Goal: Task Accomplishment & Management: Manage account settings

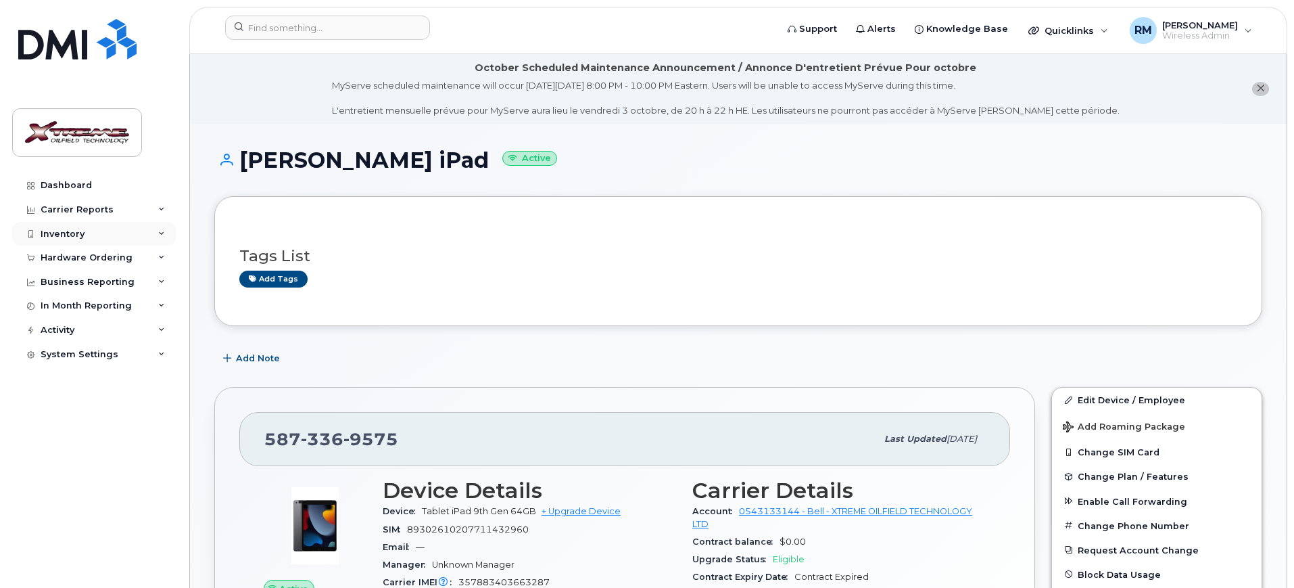
drag, startPoint x: 40, startPoint y: 233, endPoint x: 47, endPoint y: 235, distance: 6.9
click at [41, 233] on div "Inventory" at bounding box center [94, 234] width 164 height 24
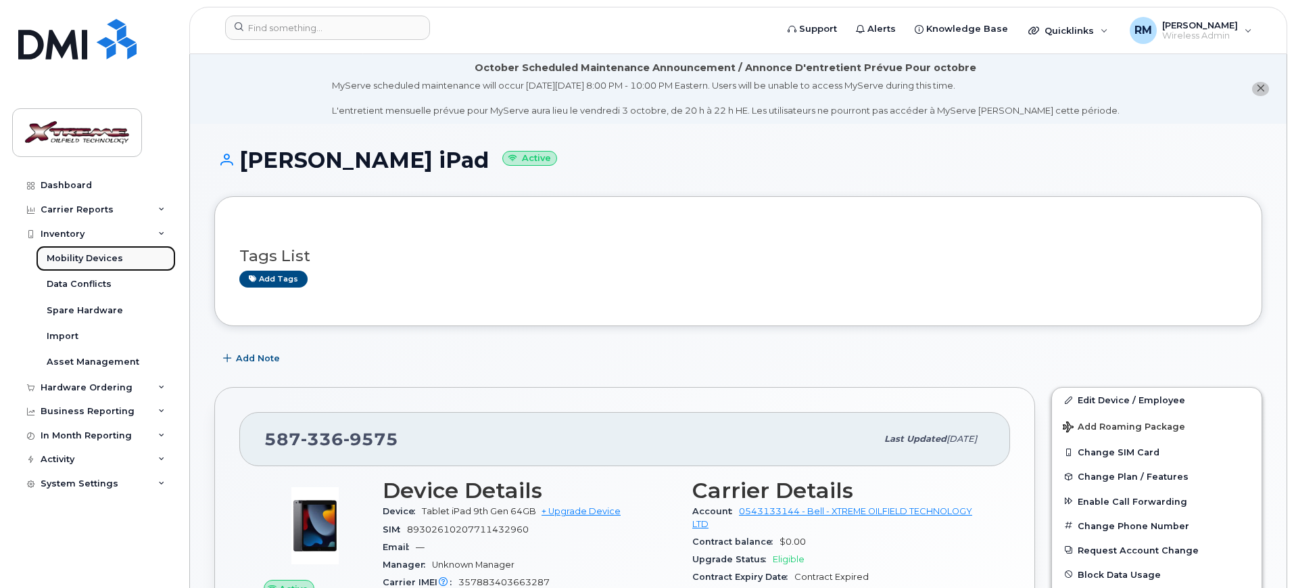
click at [56, 254] on div "Mobility Devices" at bounding box center [85, 258] width 76 height 12
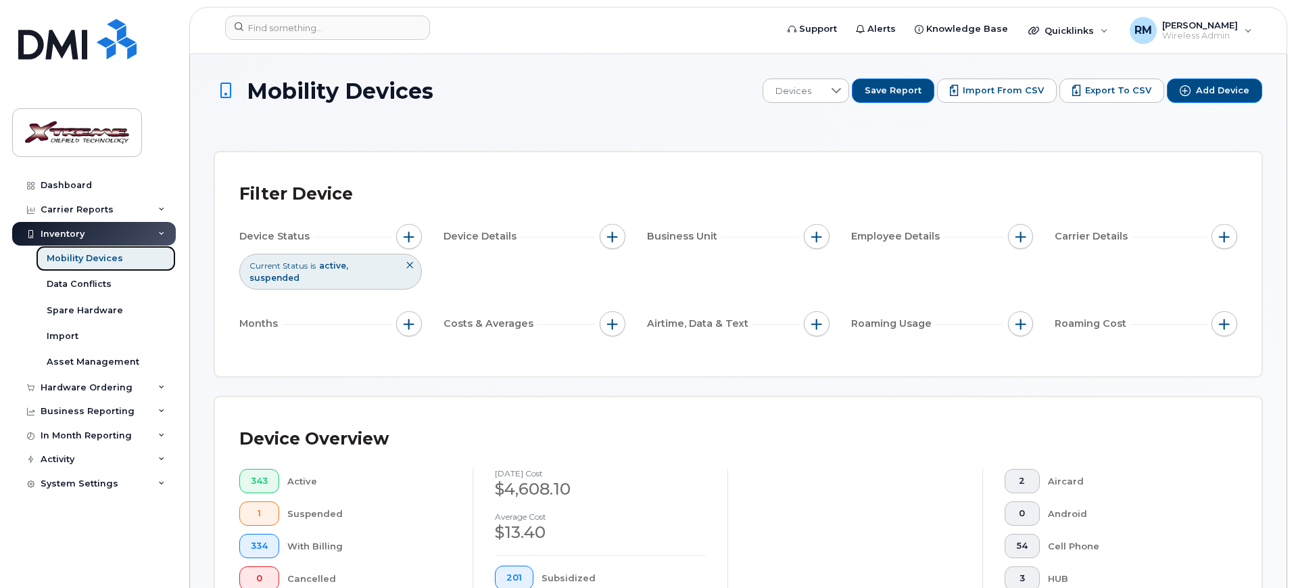
scroll to position [254, 0]
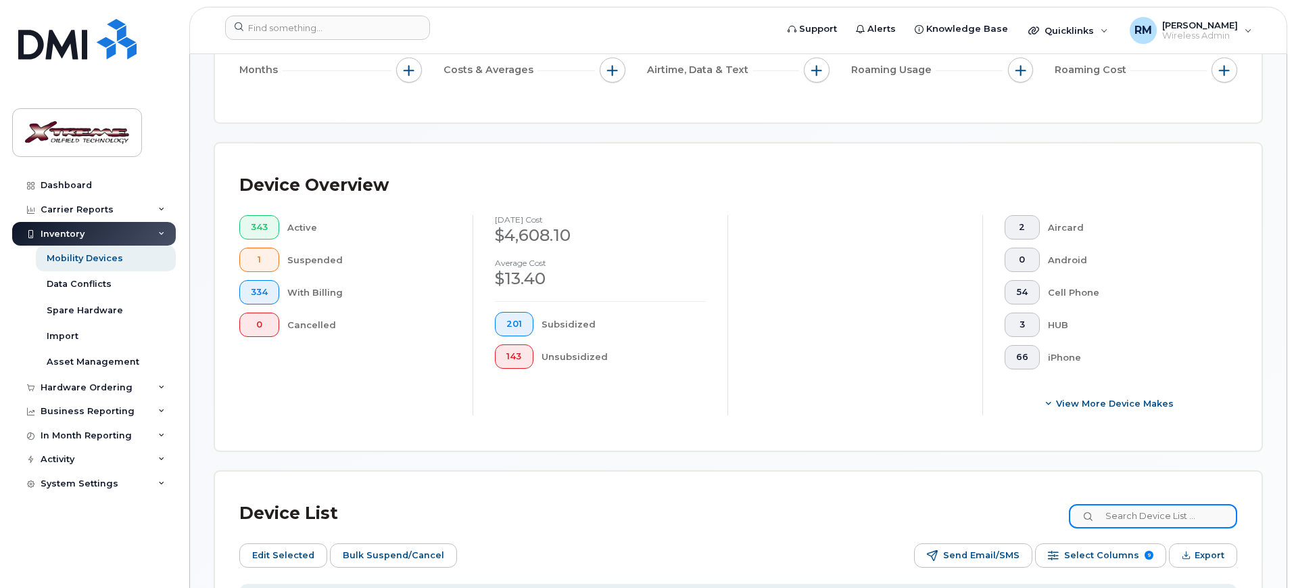
click at [1154, 504] on input at bounding box center [1153, 516] width 168 height 24
type input "penner"
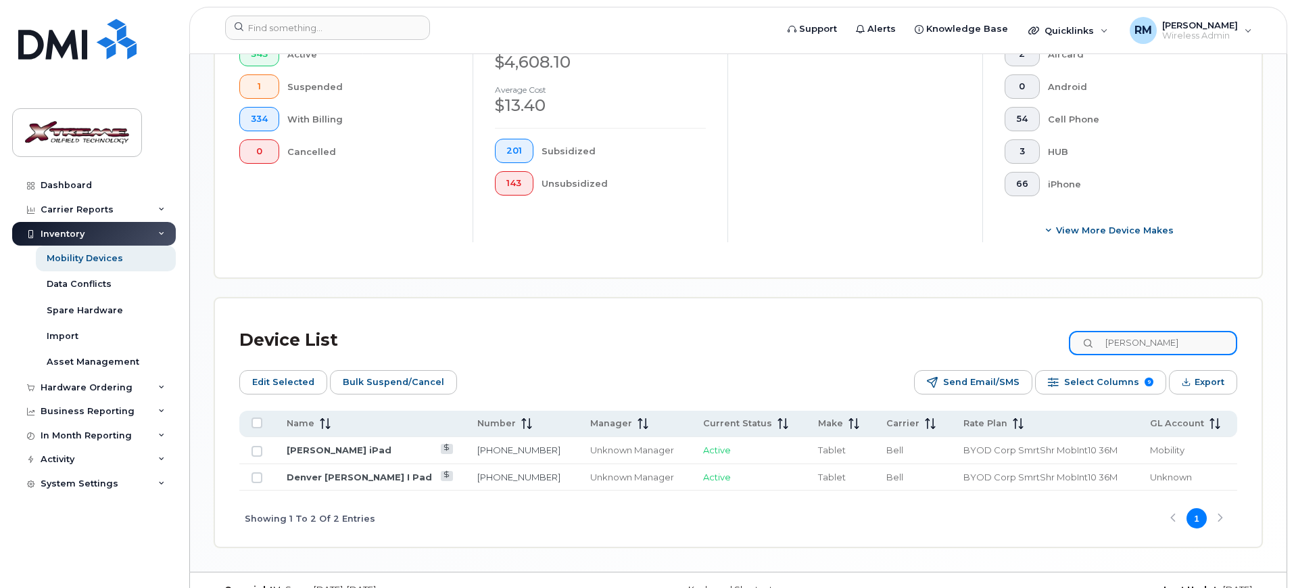
scroll to position [442, 0]
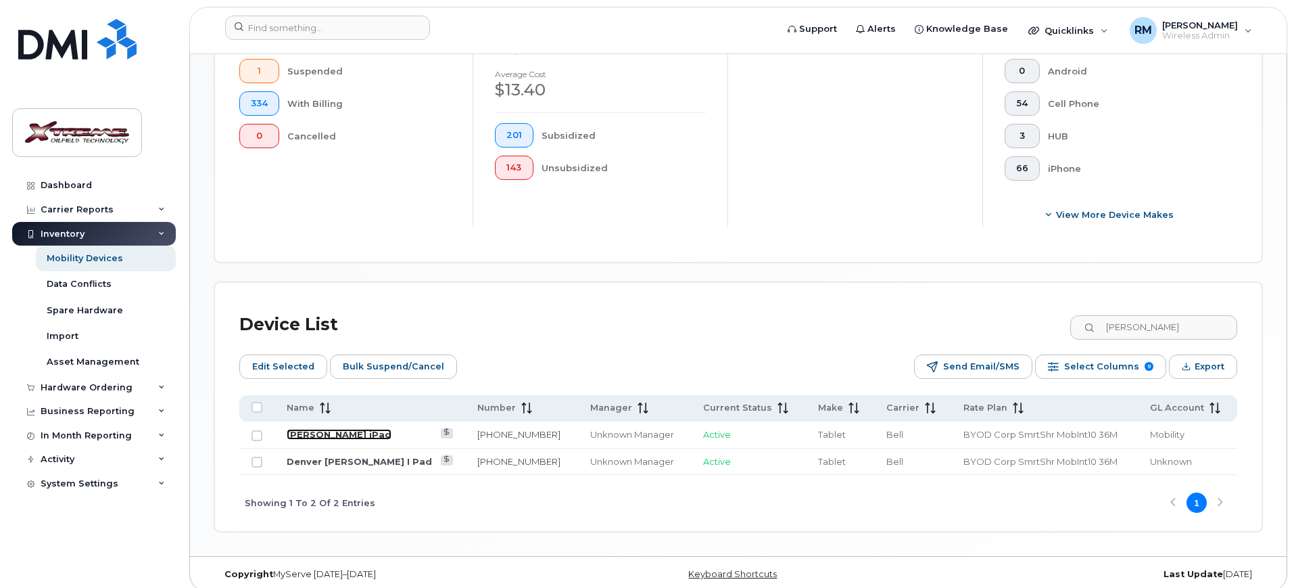
click at [335, 429] on link "[PERSON_NAME] iPad" at bounding box center [339, 434] width 105 height 11
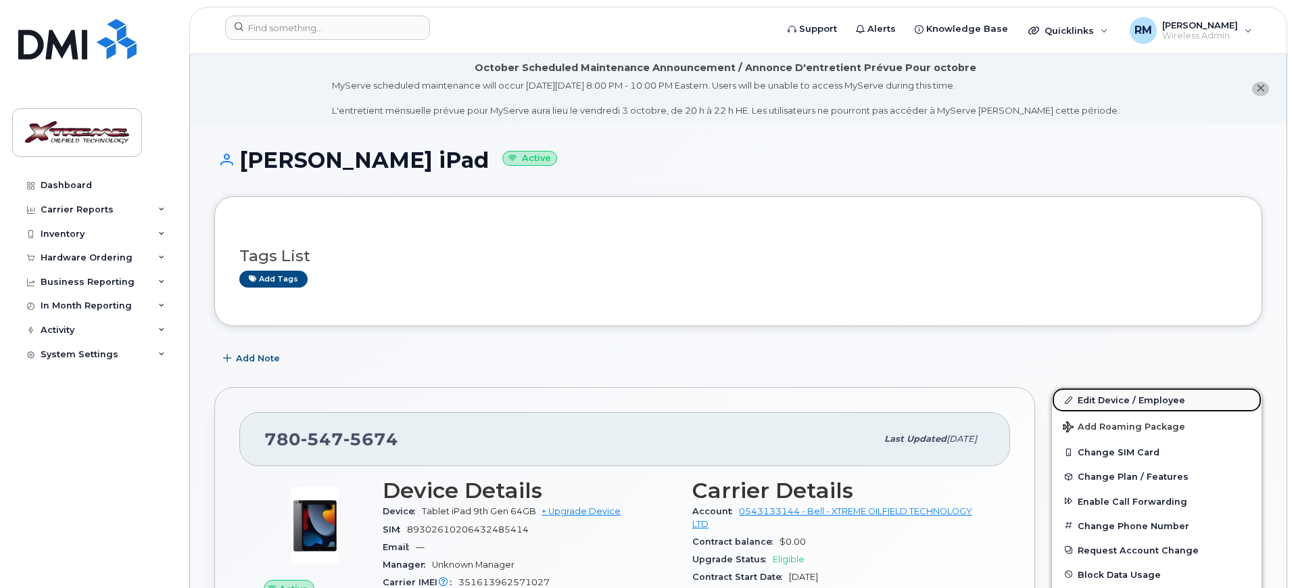
click at [1096, 397] on link "Edit Device / Employee" at bounding box center [1157, 399] width 210 height 24
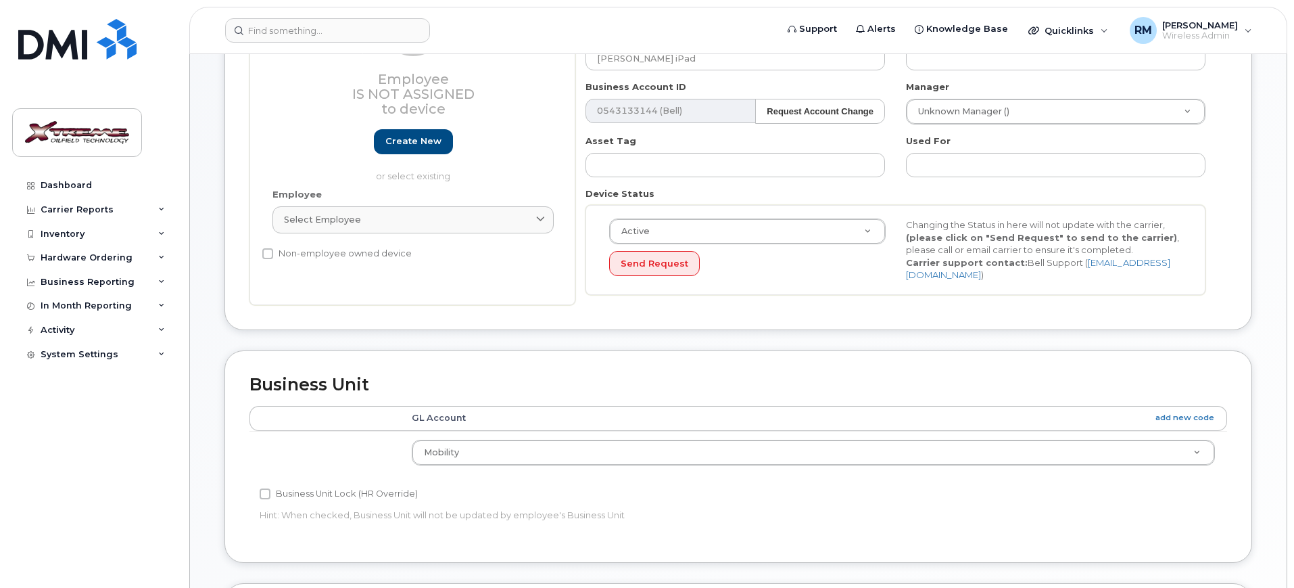
scroll to position [120, 0]
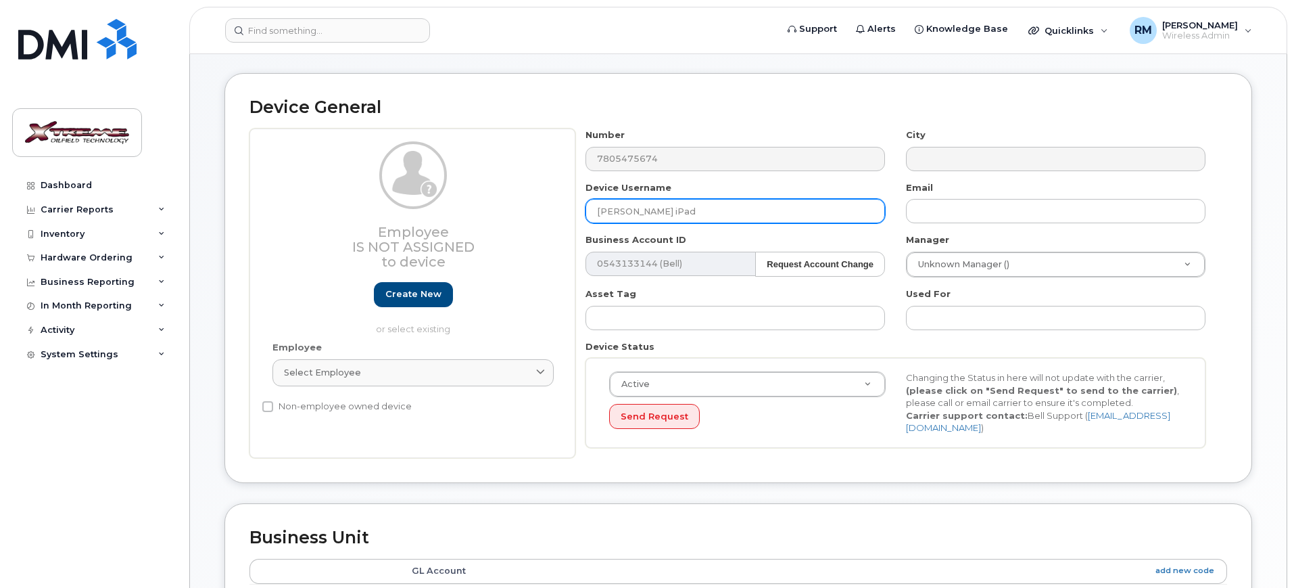
drag, startPoint x: 655, startPoint y: 206, endPoint x: 496, endPoint y: 214, distance: 159.8
click at [494, 214] on div "Employee Is not assigned to device Create new or select existing Employee Selec…" at bounding box center [739, 292] width 978 height 329
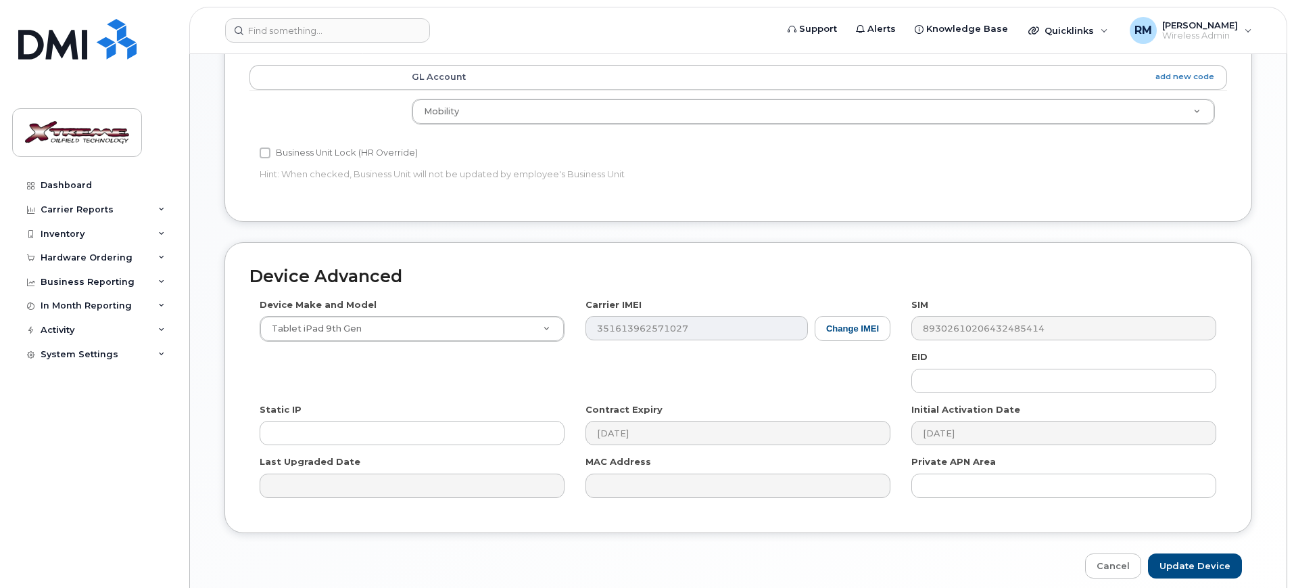
scroll to position [667, 0]
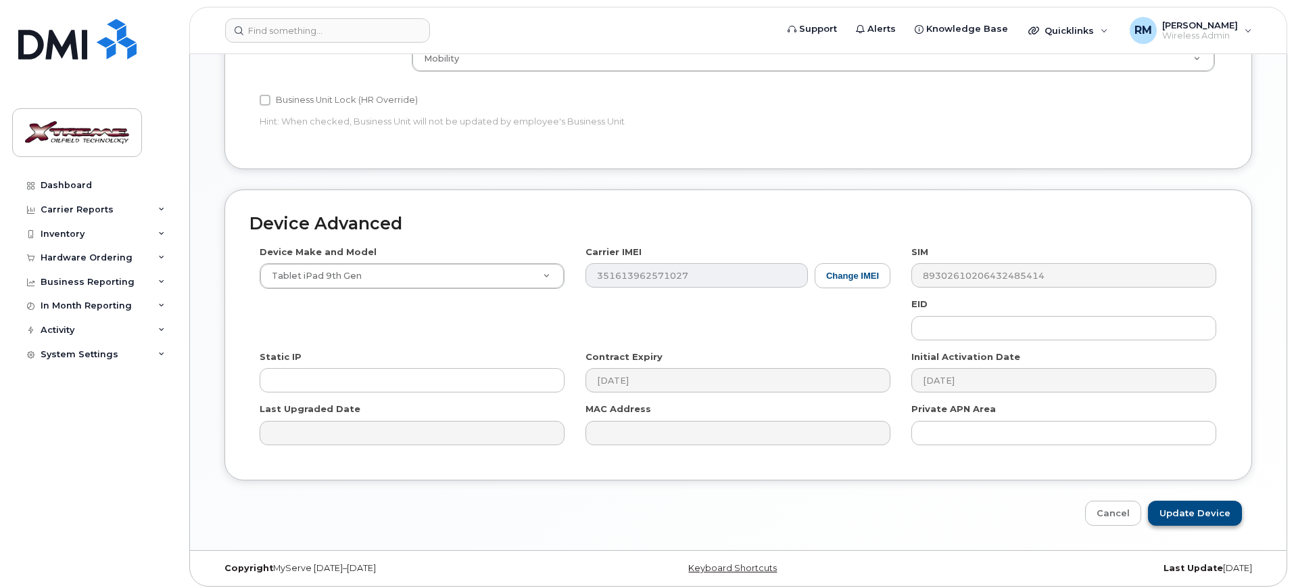
type input "Open iPad"
click at [1183, 511] on input "Update Device" at bounding box center [1195, 512] width 94 height 25
type input "Saving..."
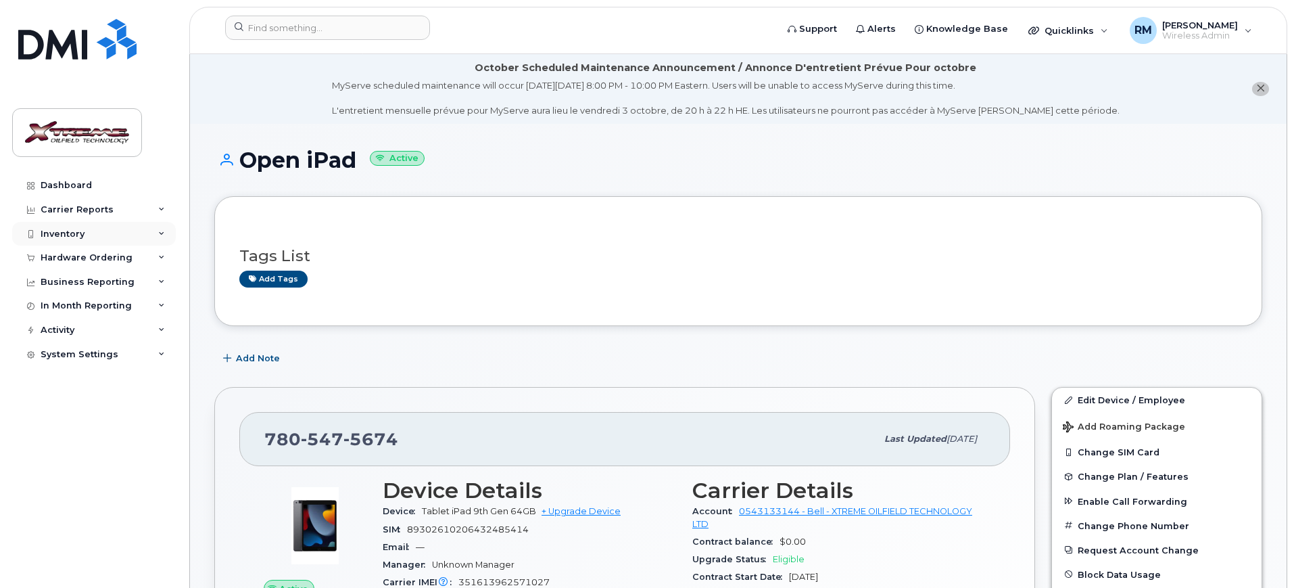
click at [68, 241] on div "Inventory" at bounding box center [94, 234] width 164 height 24
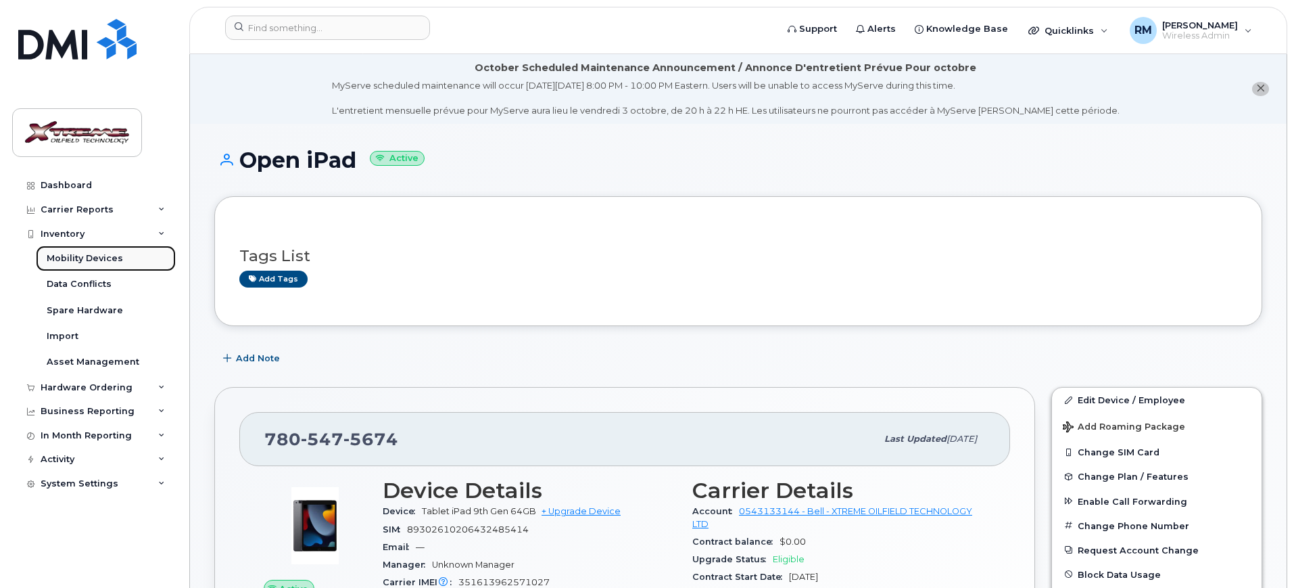
click at [80, 253] on div "Mobility Devices" at bounding box center [85, 258] width 76 height 12
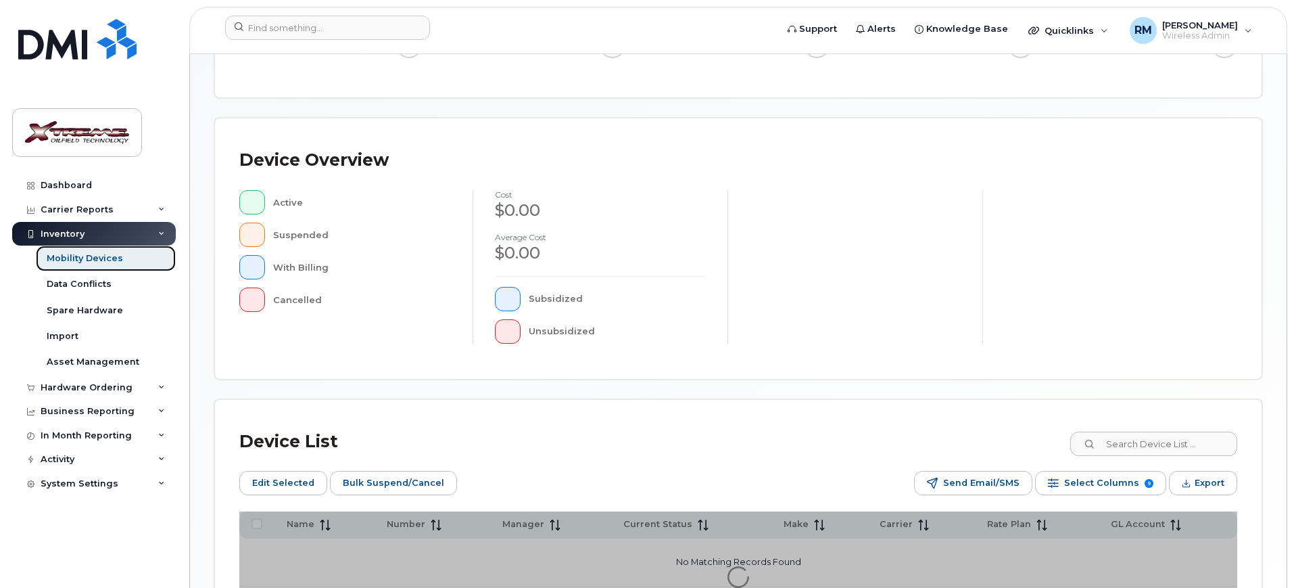
scroll to position [254, 0]
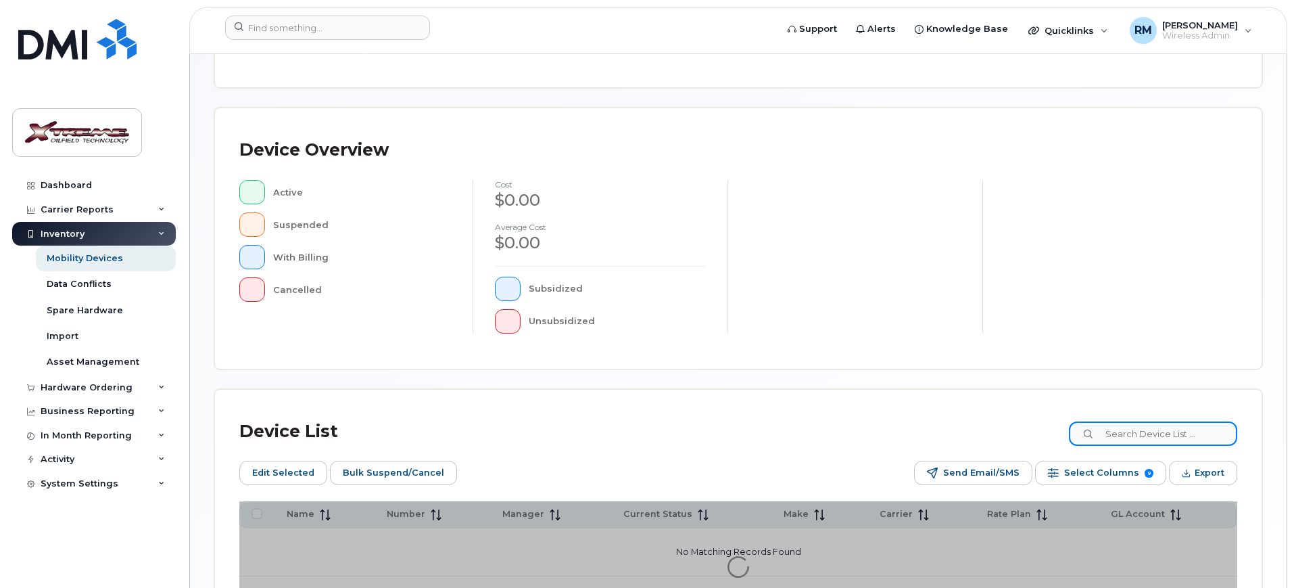
click at [1193, 438] on input at bounding box center [1153, 433] width 168 height 24
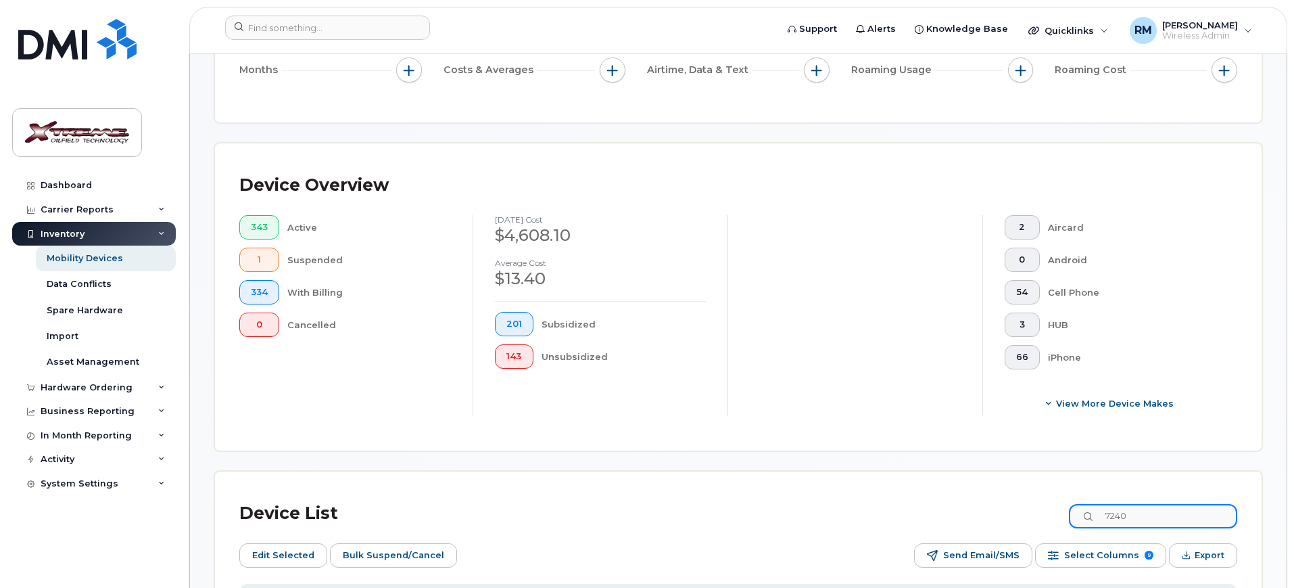
type input "7240"
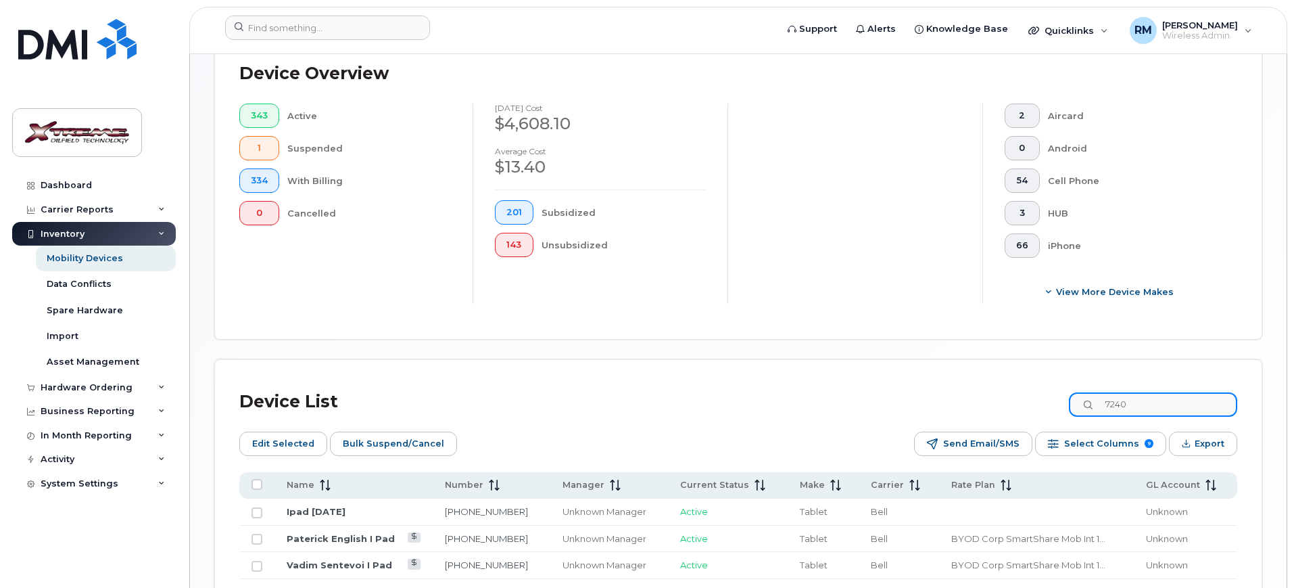
scroll to position [469, 0]
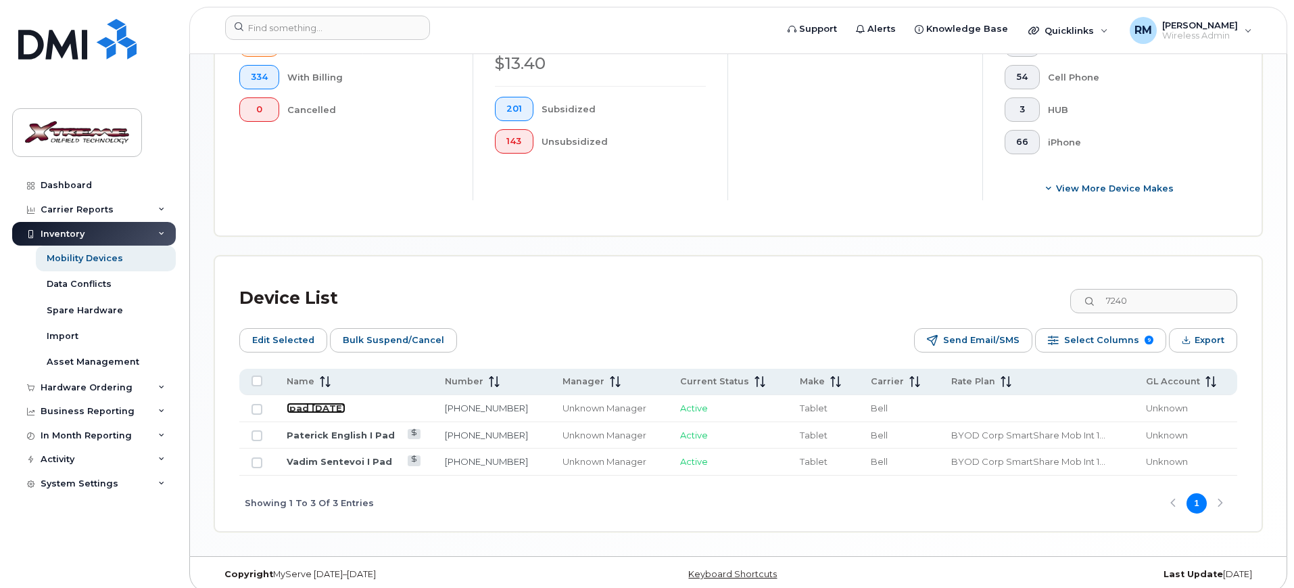
click at [313, 402] on link "Ipad September 6" at bounding box center [316, 407] width 59 height 11
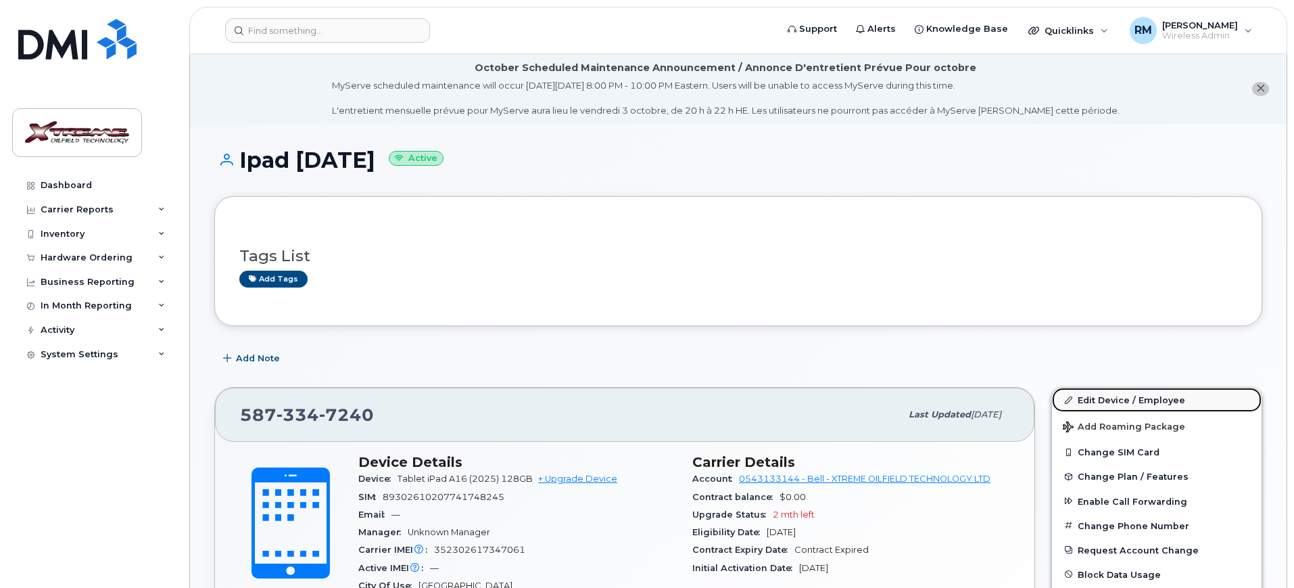
click at [1146, 395] on link "Edit Device / Employee" at bounding box center [1157, 399] width 210 height 24
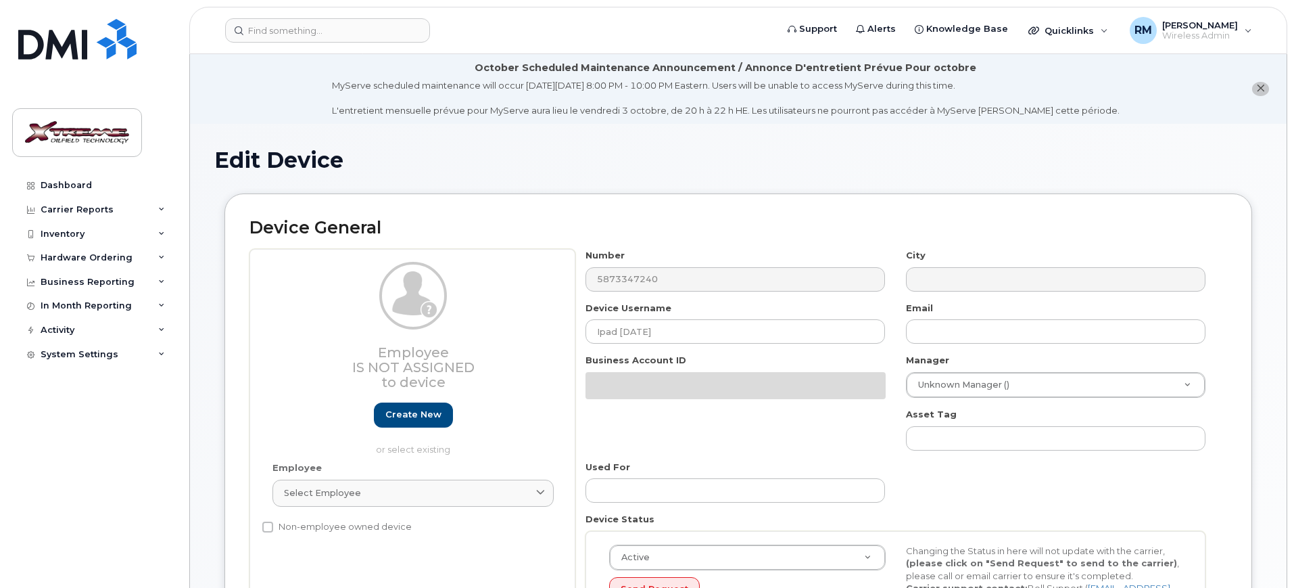
select select "4343095"
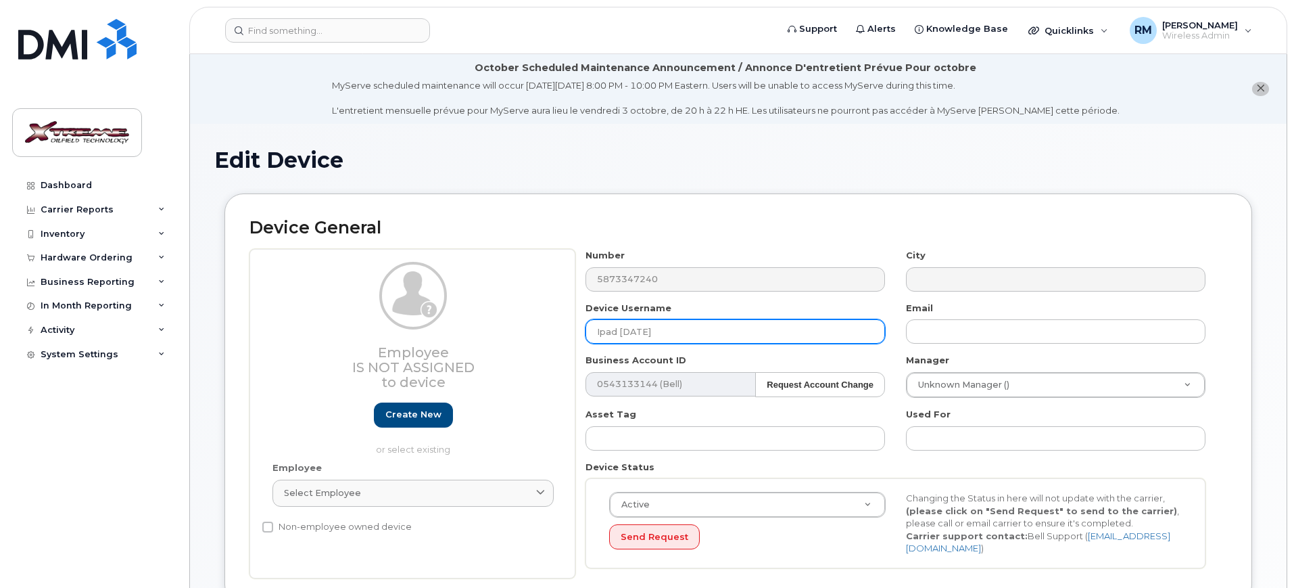
click at [504, 335] on div "Employee Is not assigned to device Create new or select existing Employee Selec…" at bounding box center [739, 413] width 978 height 329
type input "Lacey Penner iPad"
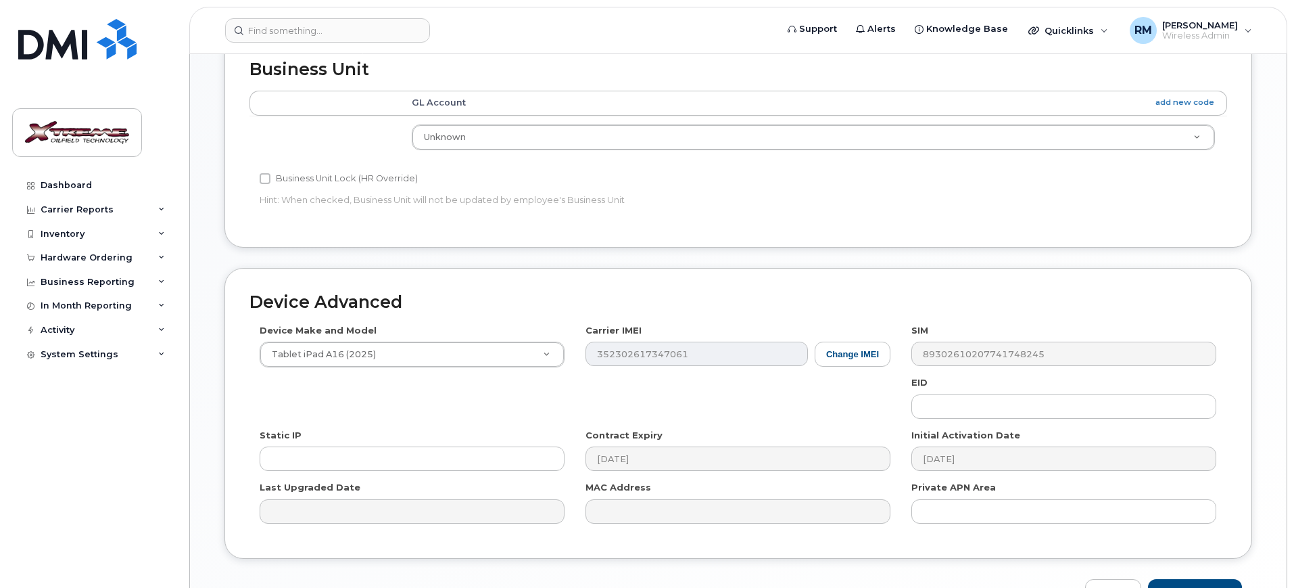
scroll to position [667, 0]
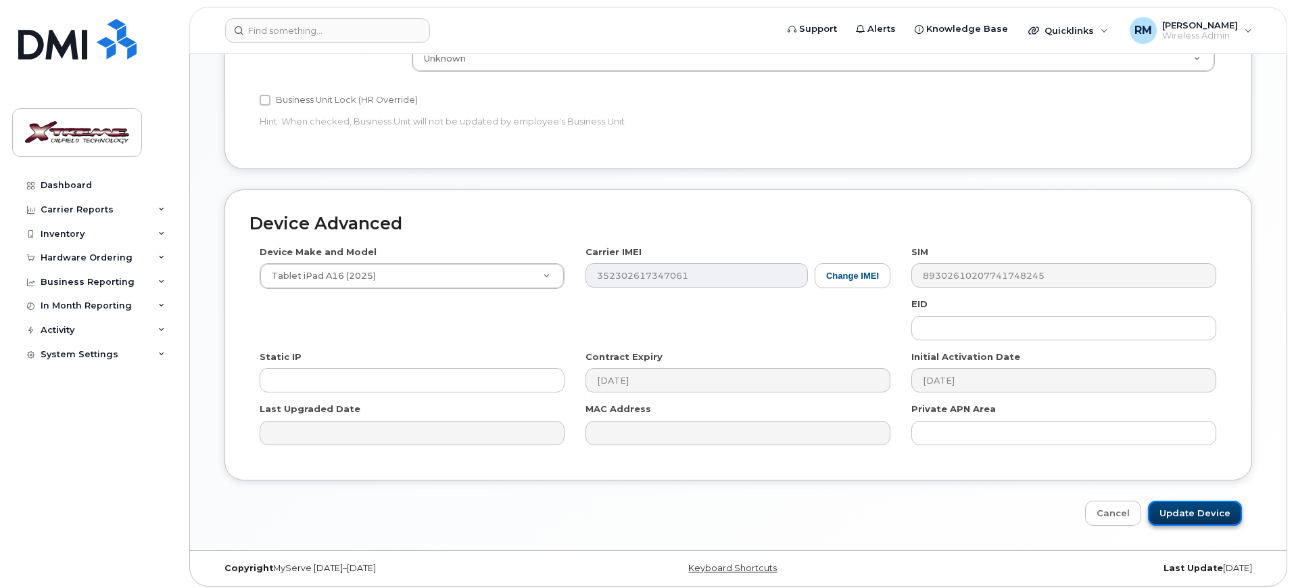
click at [1191, 500] on input "Update Device" at bounding box center [1195, 512] width 94 height 25
type input "Saving..."
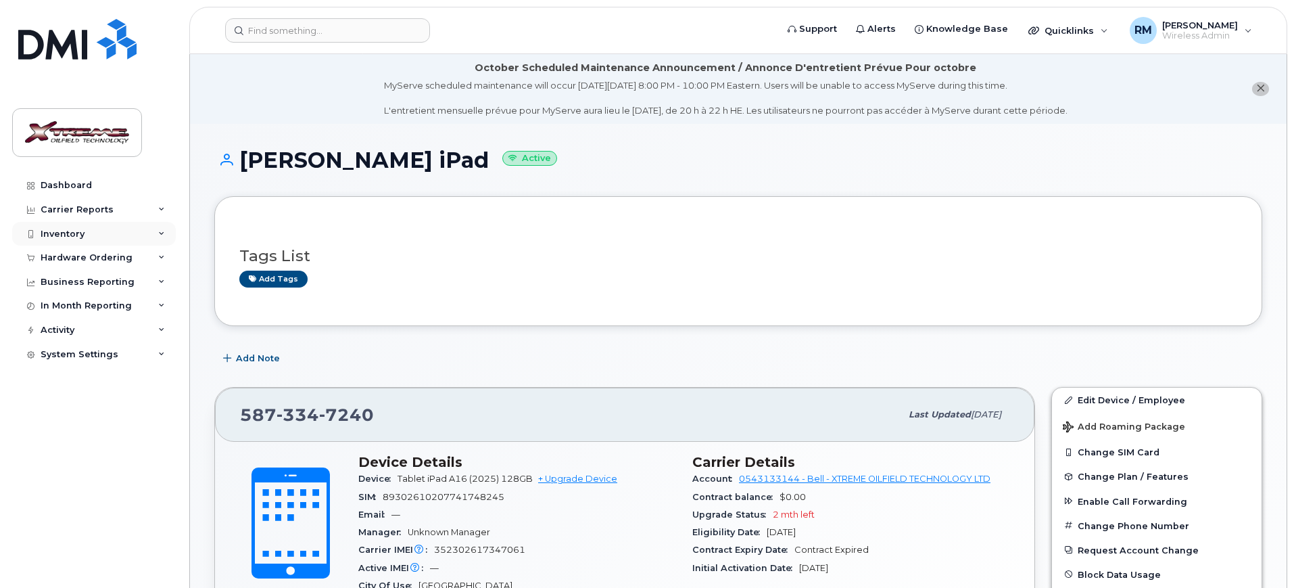
click at [89, 234] on div "Inventory" at bounding box center [94, 234] width 164 height 24
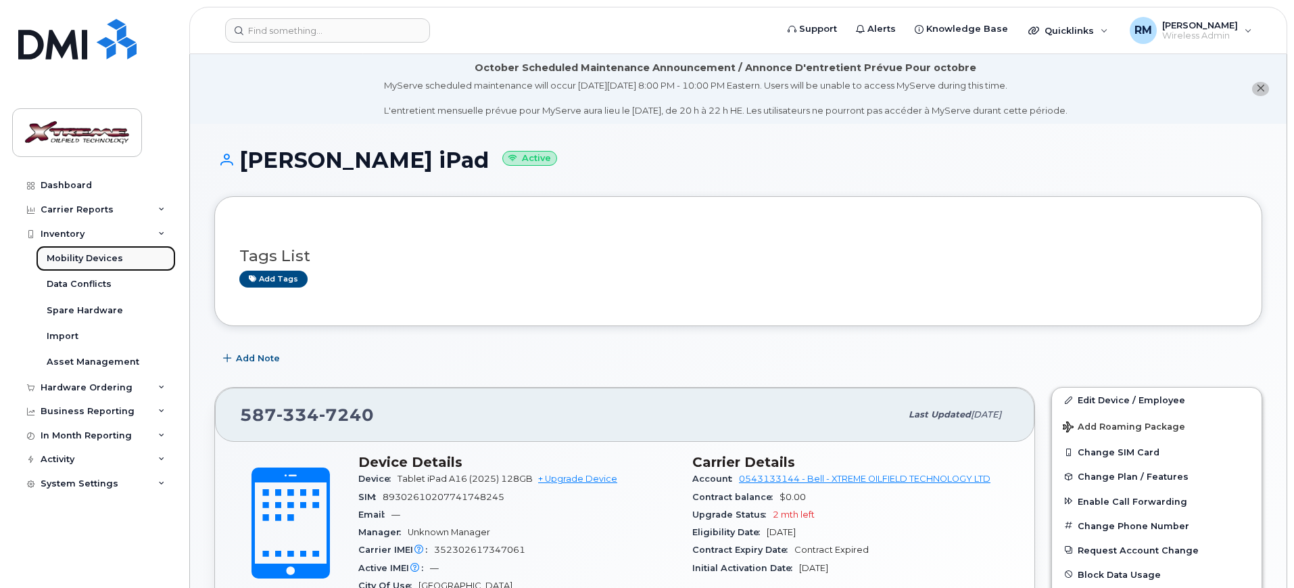
click at [78, 258] on div "Mobility Devices" at bounding box center [85, 258] width 76 height 12
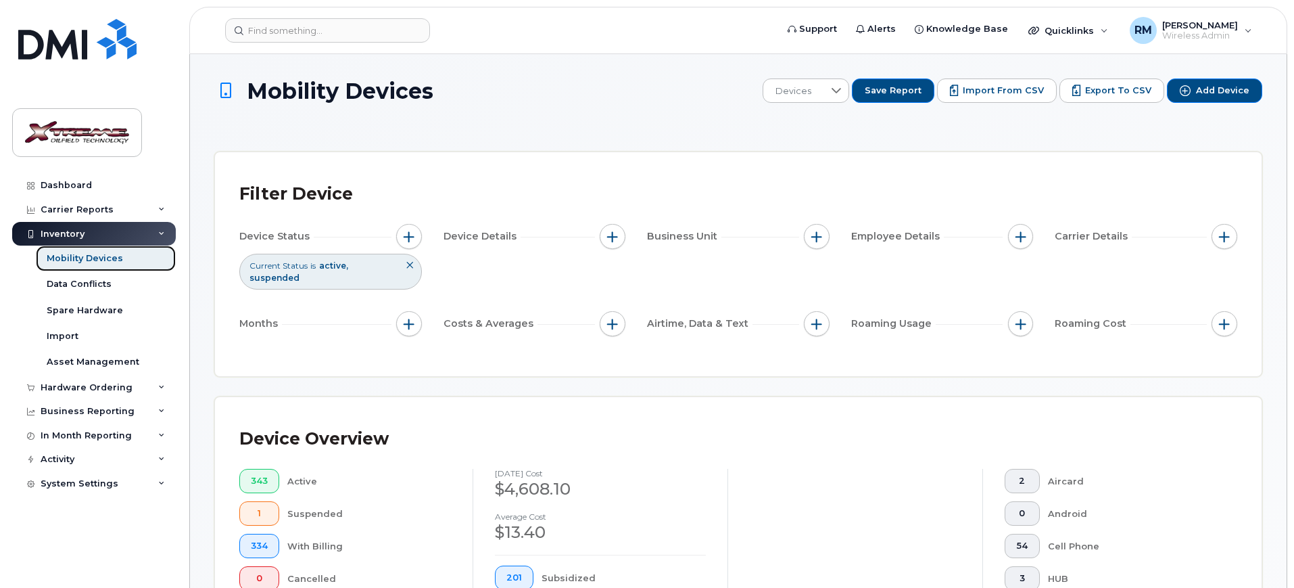
scroll to position [367, 0]
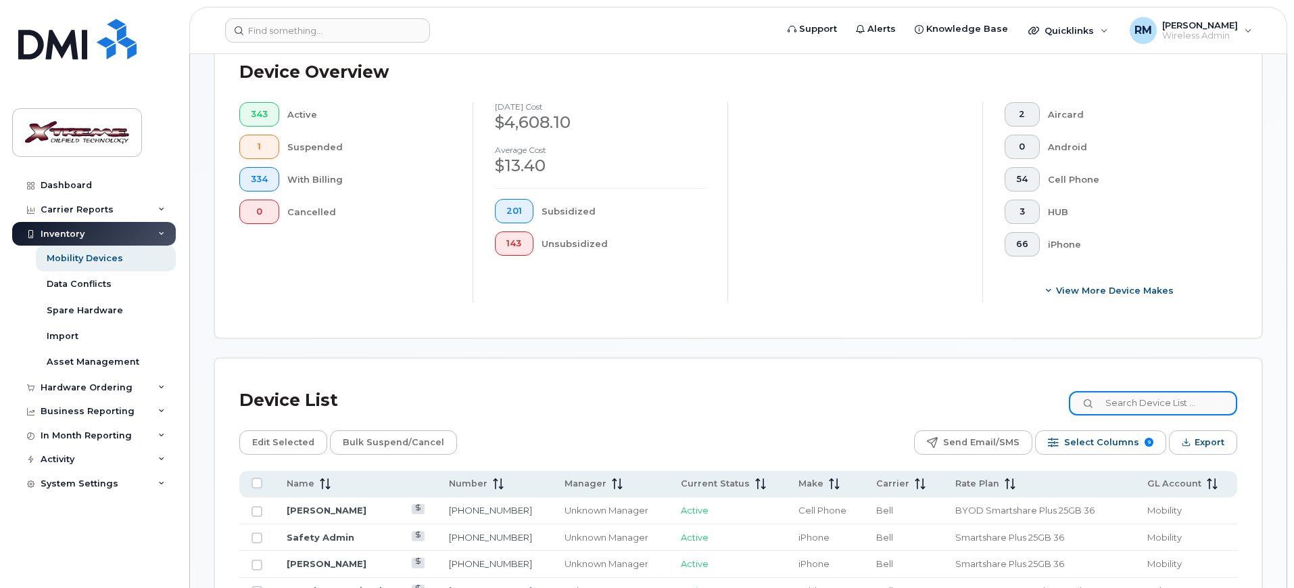
click at [1154, 391] on input at bounding box center [1153, 403] width 168 height 24
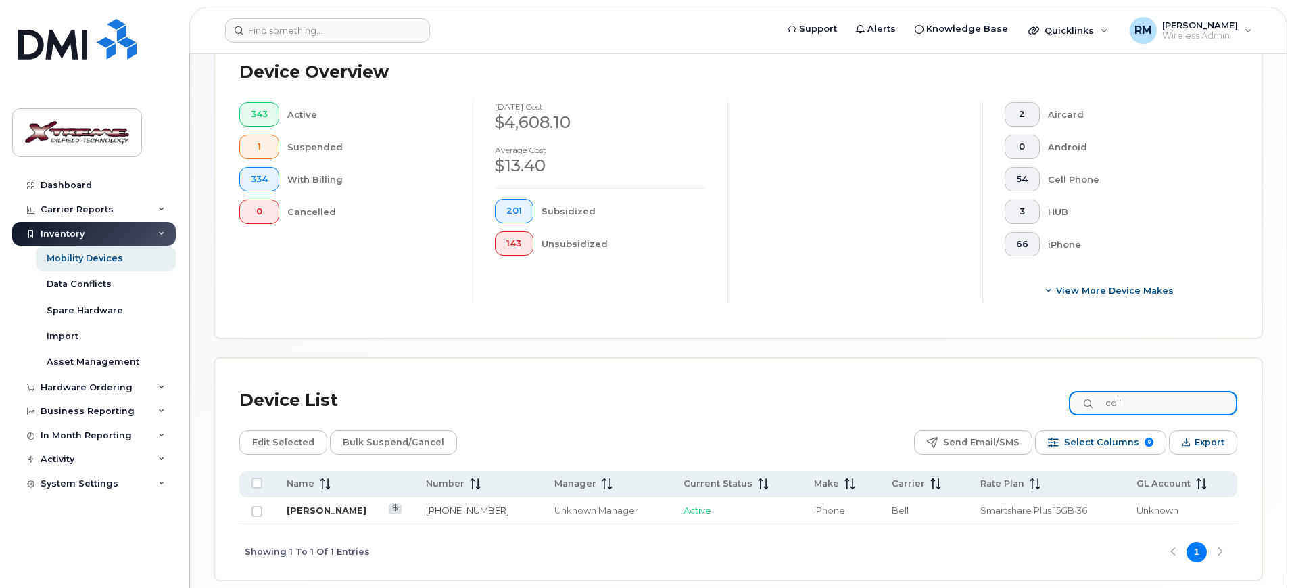
type input "coll"
click at [320, 504] on link "[PERSON_NAME]" at bounding box center [327, 509] width 80 height 11
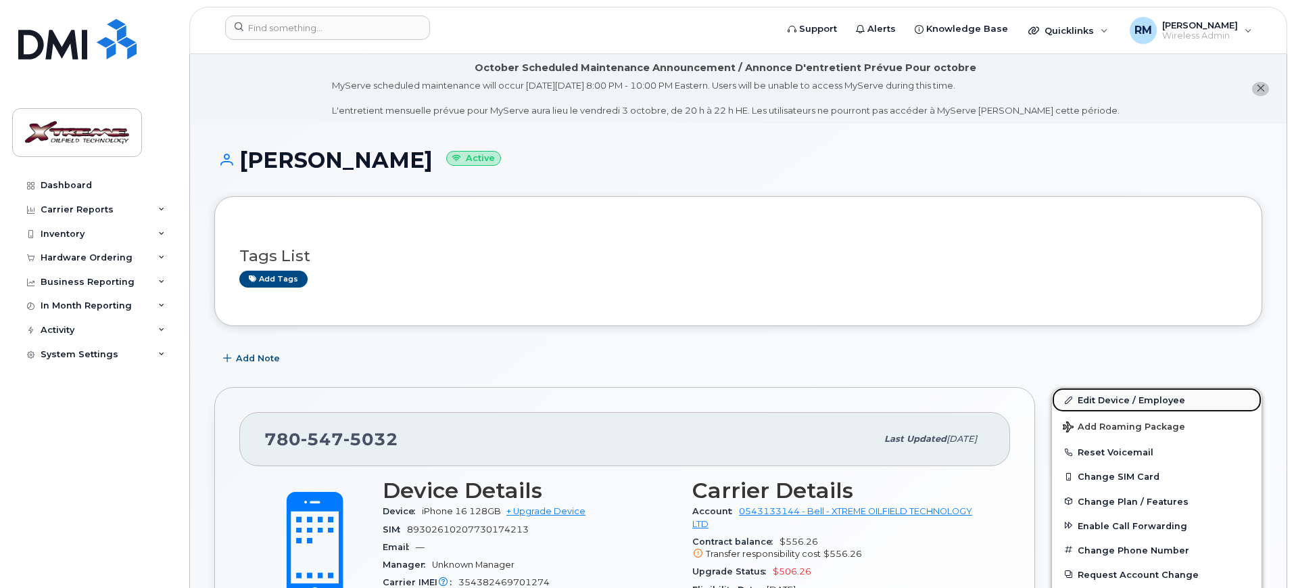
click at [1115, 393] on link "Edit Device / Employee" at bounding box center [1157, 399] width 210 height 24
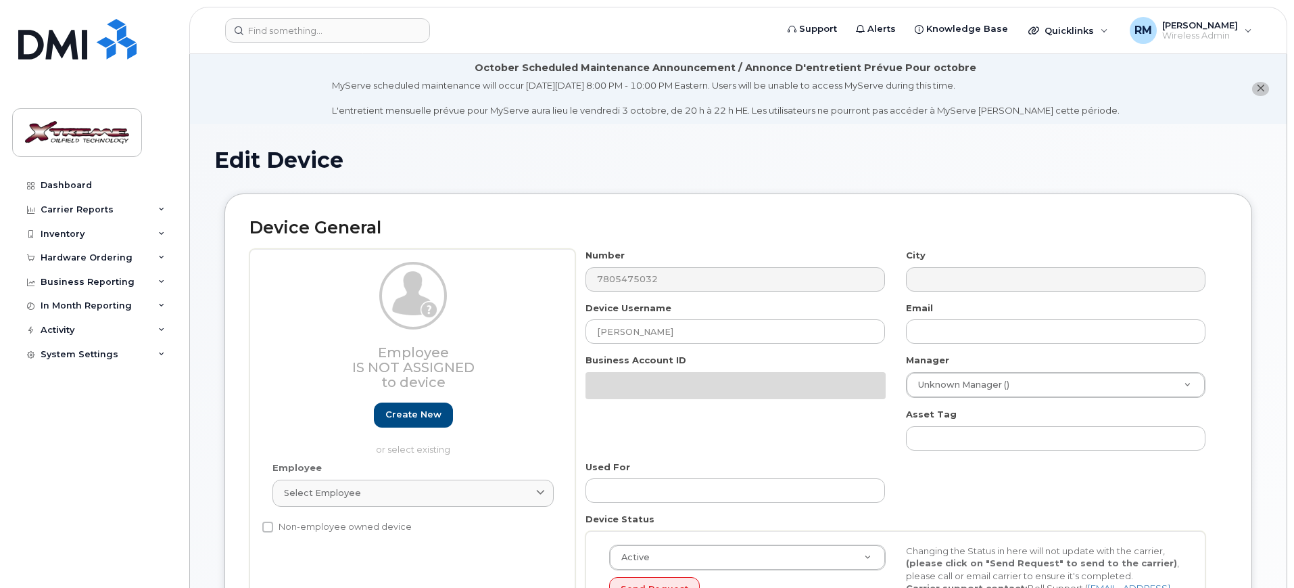
select select "4343095"
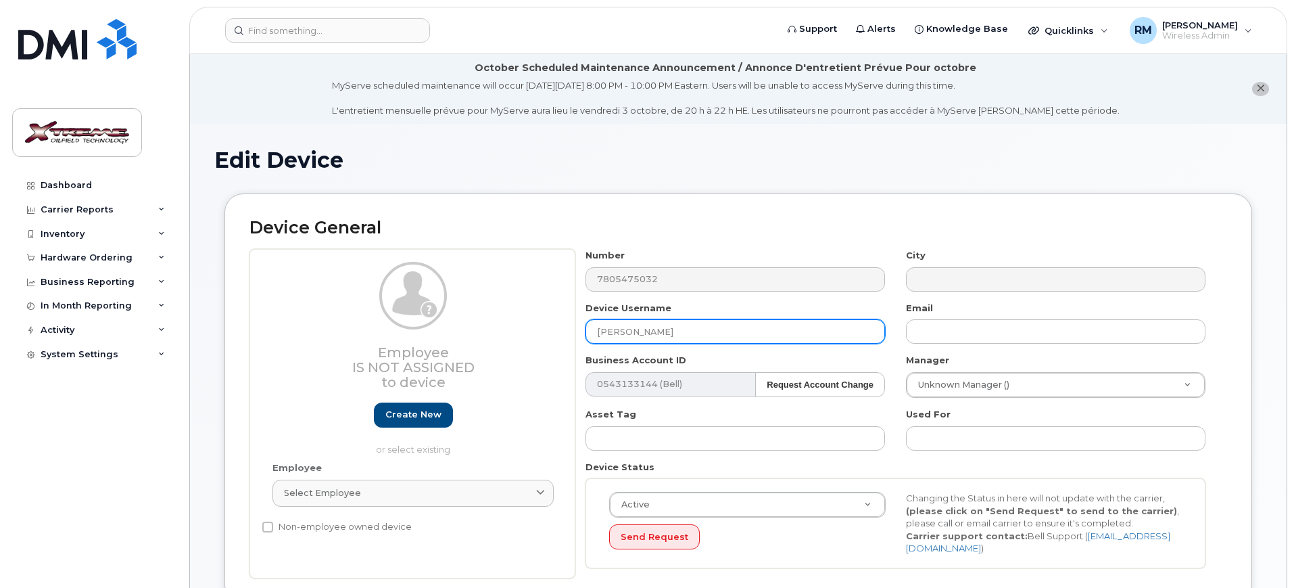
drag, startPoint x: 682, startPoint y: 325, endPoint x: 438, endPoint y: 332, distance: 244.2
click at [442, 331] on div "Employee Is not assigned to device Create new or select existing Employee Selec…" at bounding box center [739, 413] width 978 height 329
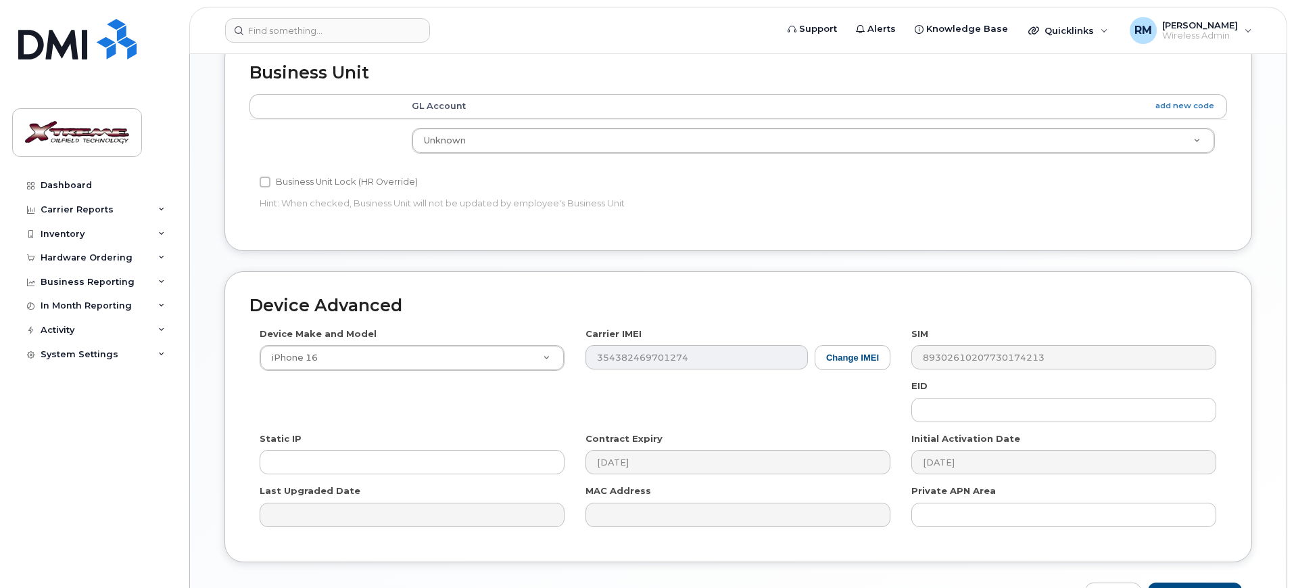
scroll to position [667, 0]
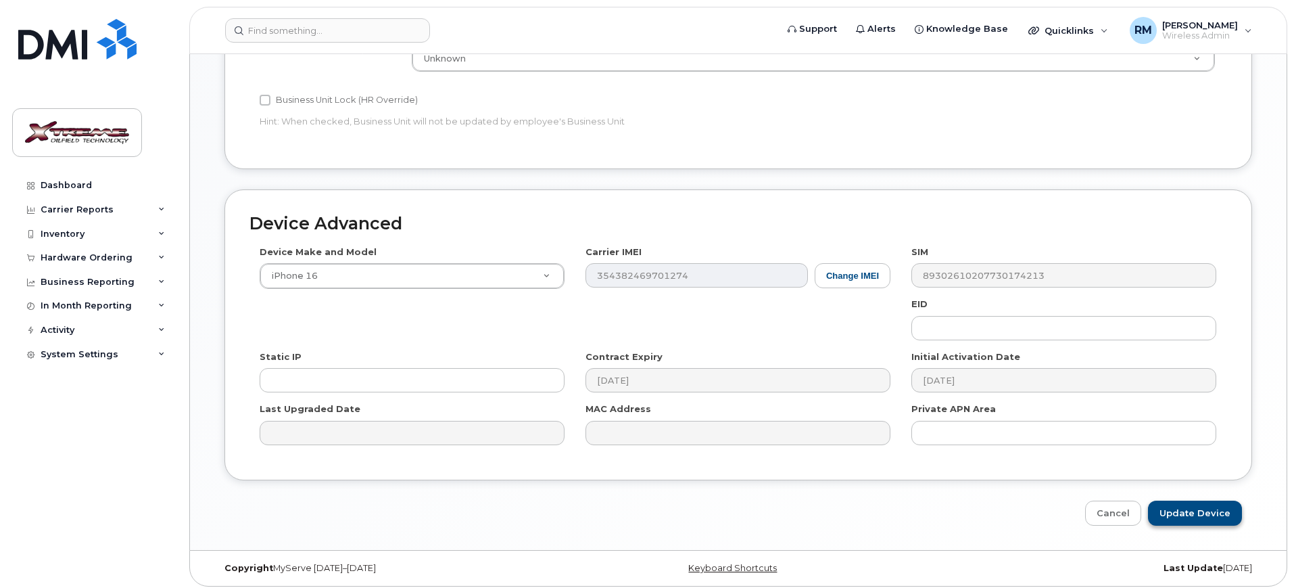
type input "[PERSON_NAME] (Imperial Safety)"
click at [1204, 500] on input "Update Device" at bounding box center [1195, 512] width 94 height 25
type input "Saving..."
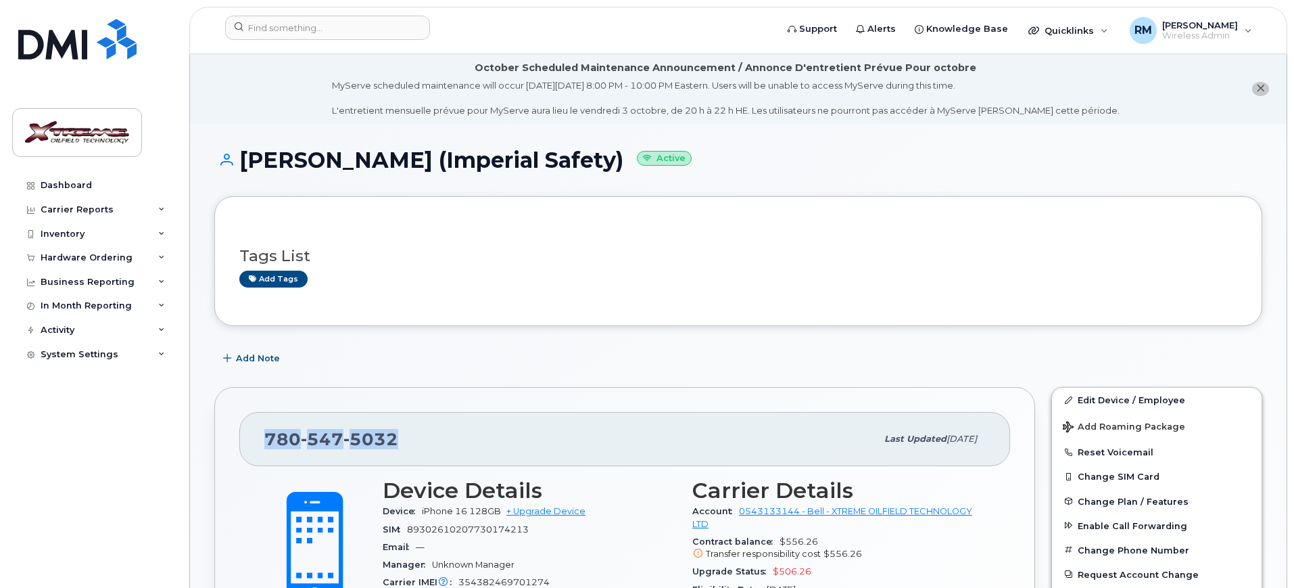
drag, startPoint x: 390, startPoint y: 441, endPoint x: 305, endPoint y: 441, distance: 85.2
click at [258, 439] on div "[PHONE_NUMBER] Last updated [DATE]" at bounding box center [624, 439] width 771 height 54
copy span "[PHONE_NUMBER]"
